Goal: Task Accomplishment & Management: Use online tool/utility

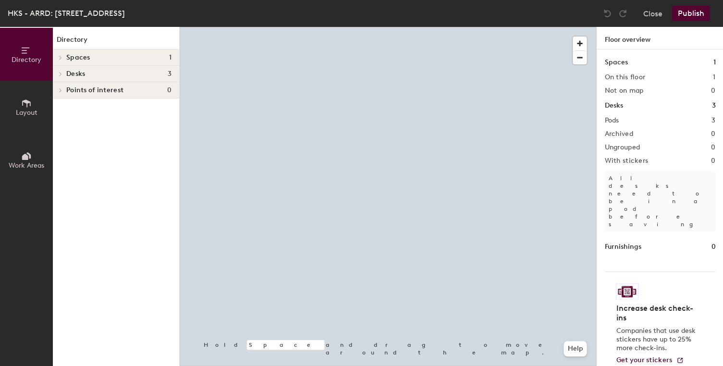
click at [425, 27] on div at bounding box center [388, 27] width 416 height 0
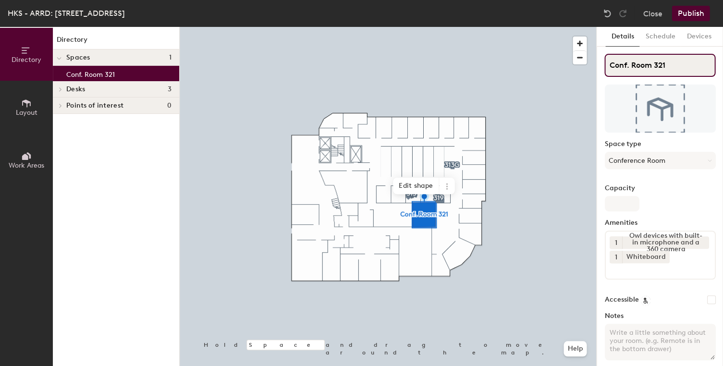
drag, startPoint x: 684, startPoint y: 60, endPoint x: 667, endPoint y: 74, distance: 22.8
click at [684, 60] on input "Conf. Room 321" at bounding box center [659, 65] width 111 height 23
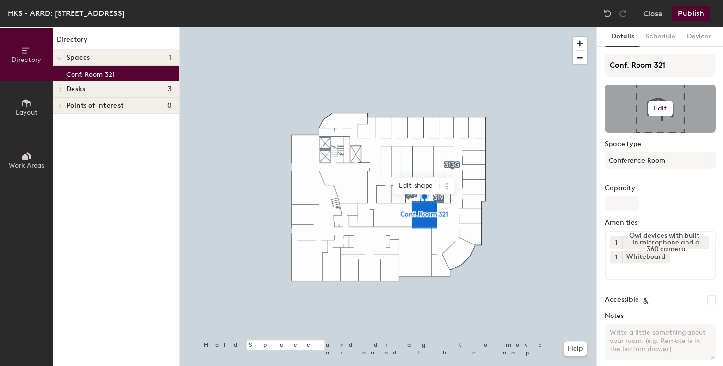
click at [659, 110] on h6 "Edit" at bounding box center [659, 109] width 13 height 8
click at [652, 134] on input "file" at bounding box center [667, 136] width 110 height 14
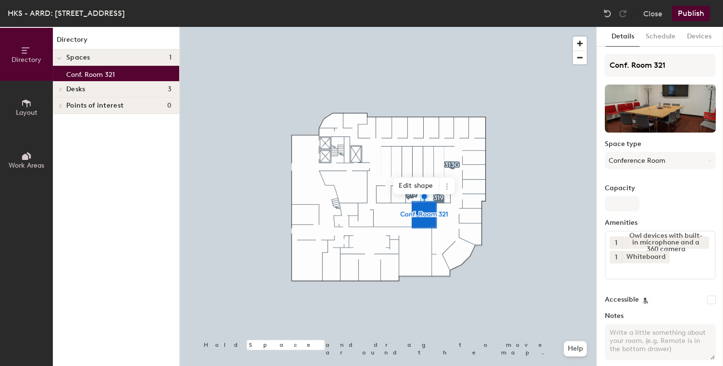
click at [691, 16] on button "Publish" at bounding box center [690, 13] width 38 height 15
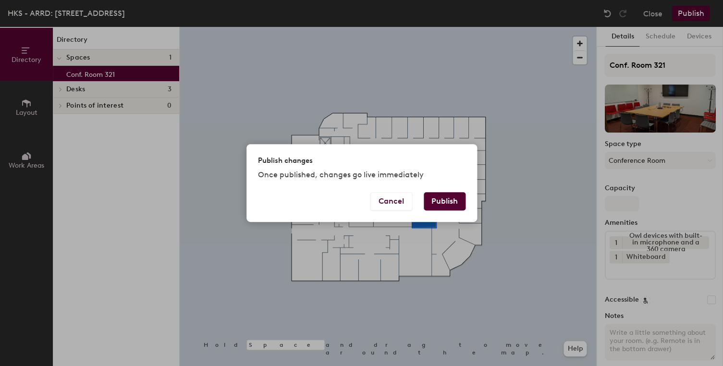
click at [442, 203] on button "Publish" at bounding box center [445, 201] width 42 height 18
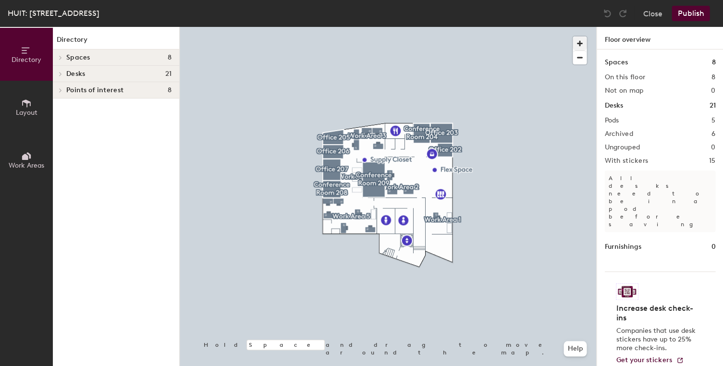
click at [584, 47] on span "button" at bounding box center [579, 44] width 14 height 14
click at [470, 27] on div at bounding box center [388, 27] width 416 height 0
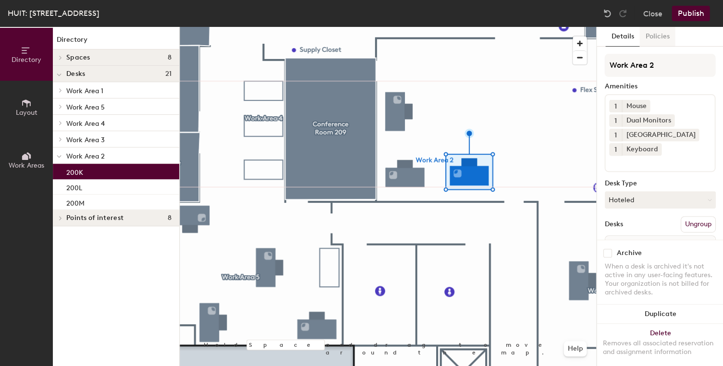
click at [654, 33] on button "Policies" at bounding box center [657, 37] width 36 height 20
